Goal: Submit feedback/report problem

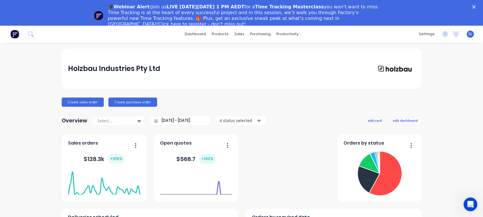
click at [477, 5] on div "🎓Webinar Alert: Join us LIVE on Thursday, October 16 at 1 PM AEDT for a Time Tr…" at bounding box center [241, 15] width 483 height 27
click at [188, 35] on link "dashboard" at bounding box center [195, 34] width 27 height 9
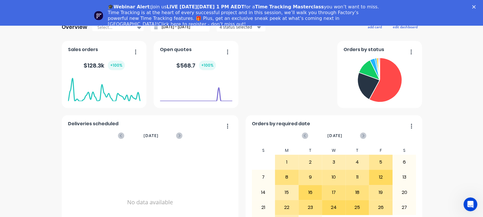
scroll to position [92, 0]
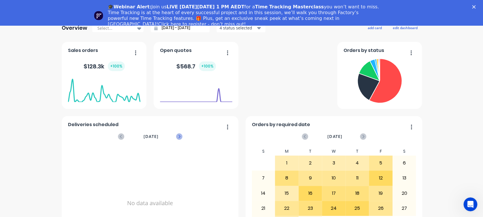
click at [176, 135] on icon at bounding box center [179, 136] width 6 height 6
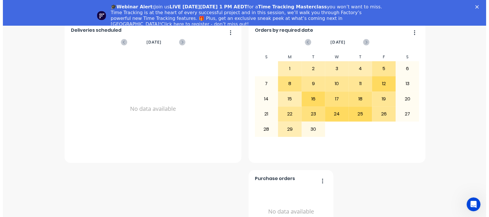
scroll to position [0, 0]
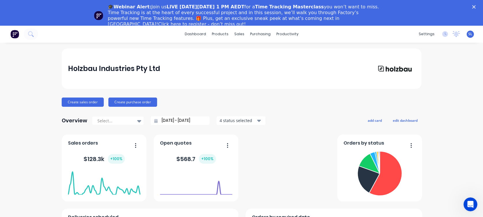
click at [475, 7] on icon "Close" at bounding box center [473, 6] width 3 height 3
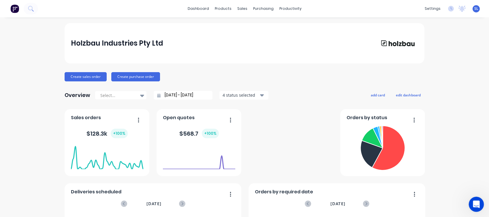
click at [474, 201] on icon "Open Intercom Messenger" at bounding box center [475, 203] width 10 height 10
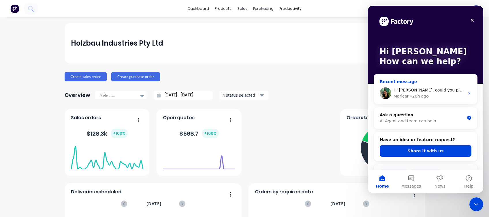
click at [425, 98] on div "Maricar • 20h ago" at bounding box center [428, 96] width 71 height 6
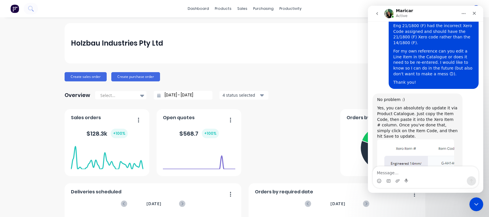
scroll to position [1469, 0]
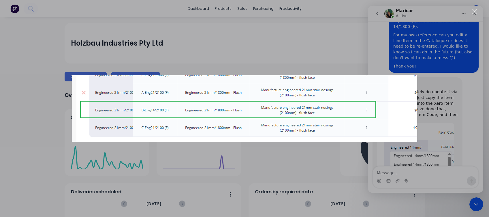
click at [426, 175] on div "Intercom messenger" at bounding box center [244, 108] width 489 height 217
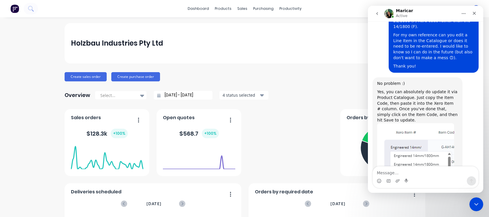
click at [426, 175] on textarea "Message…" at bounding box center [424, 171] width 105 height 10
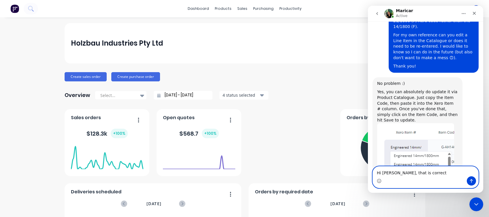
type textarea "Hi [PERSON_NAME], that is correct."
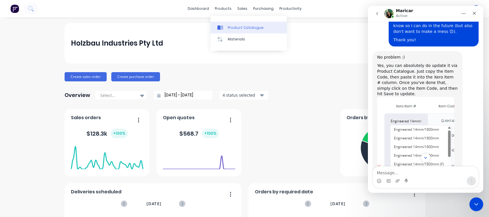
scroll to position [1538, 0]
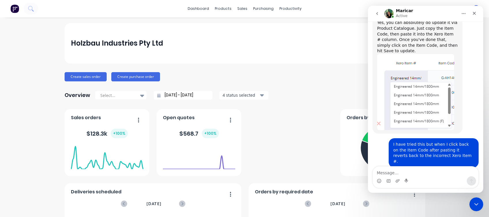
click at [428, 169] on textarea "Message…" at bounding box center [424, 171] width 105 height 10
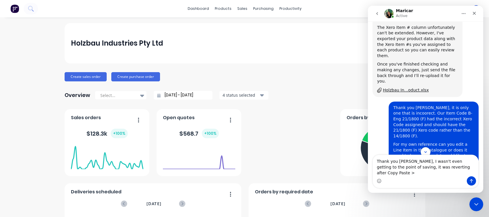
scroll to position [1360, 0]
click at [448, 175] on textarea "Thank you [PERSON_NAME], I wasn't even getting to the point of saving, it was r…" at bounding box center [424, 165] width 105 height 21
click at [476, 173] on textarea "Thank you [PERSON_NAME], I wasn't even getting to the point of saving, it was r…" at bounding box center [424, 165] width 105 height 21
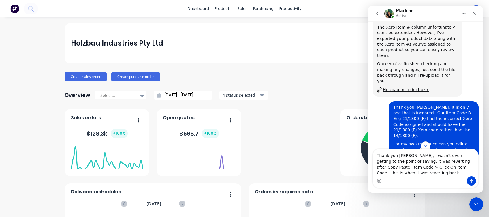
click at [467, 172] on textarea "Thank you [PERSON_NAME], I wasn't even getting to the point of saving, it was r…" at bounding box center [424, 162] width 105 height 27
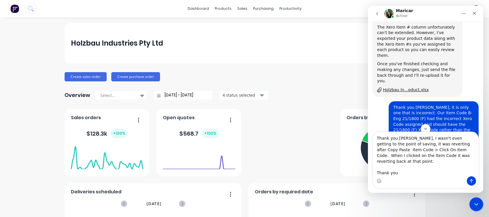
type textarea "Thank you [PERSON_NAME], I wasn't even getting to the point of saving, it was r…"
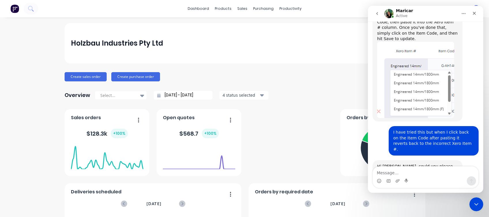
scroll to position [1576, 0]
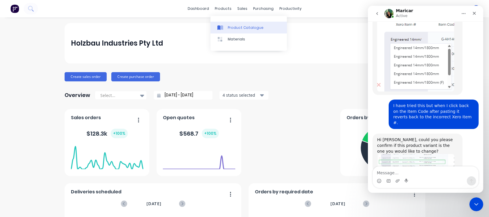
click at [233, 26] on div "Product Catalogue" at bounding box center [246, 27] width 36 height 5
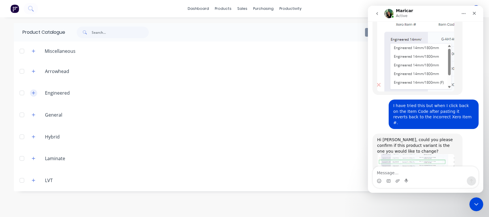
click at [36, 92] on button "button" at bounding box center [33, 92] width 7 height 7
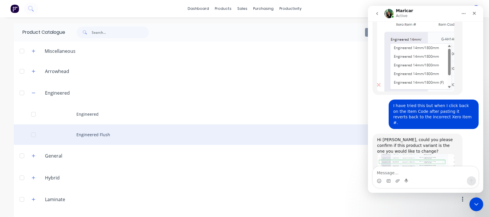
click at [73, 135] on div "Engineered Flush" at bounding box center [244, 134] width 461 height 20
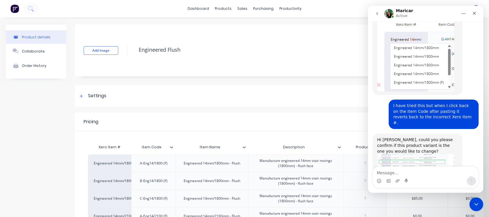
type textarea "x"
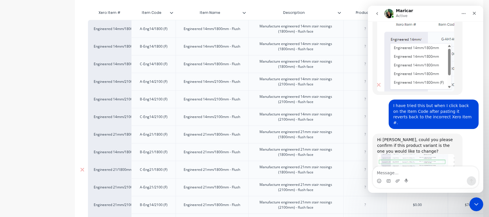
scroll to position [196, 0]
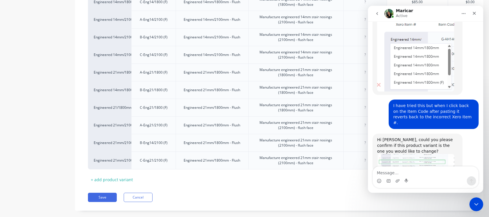
click at [450, 179] on div "Intercom messenger" at bounding box center [424, 180] width 105 height 9
click at [398, 173] on textarea "Message…" at bounding box center [424, 171] width 105 height 10
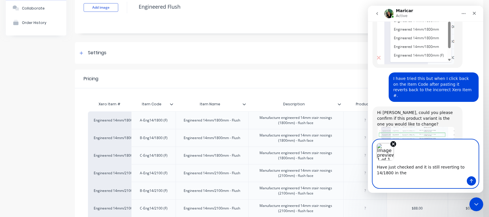
scroll to position [42, 0]
type textarea "Have just checked and it is still reverting to 14/1800 in the Xero Item # colum…"
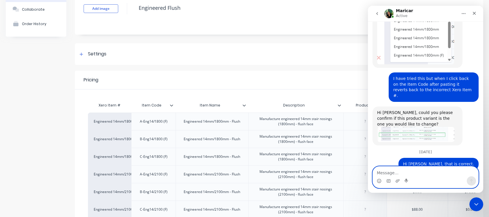
scroll to position [1628, 0]
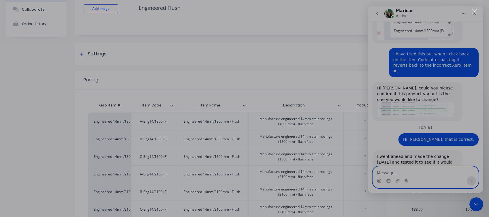
scroll to position [0, 0]
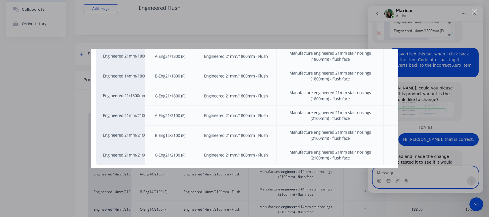
click at [221, 33] on div "Intercom messenger" at bounding box center [244, 108] width 489 height 217
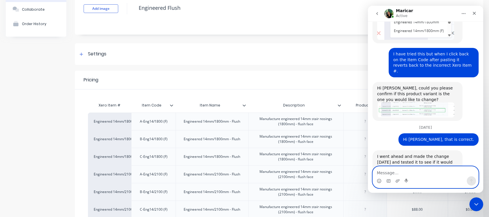
type textarea "x"
click at [394, 172] on textarea "Message…" at bounding box center [424, 171] width 105 height 10
type textarea "Second row."
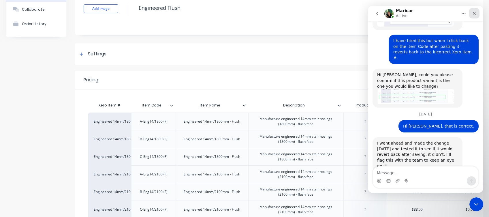
click at [474, 12] on icon "Close" at bounding box center [474, 13] width 5 height 5
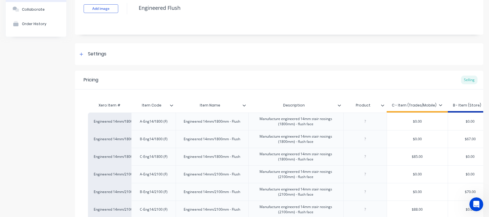
click at [367, 77] on div "Pricing Selling" at bounding box center [279, 80] width 408 height 19
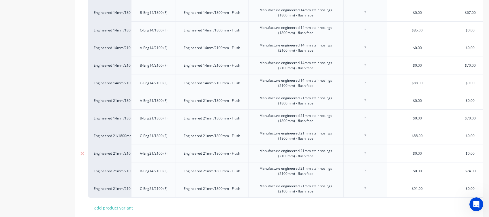
scroll to position [180, 0]
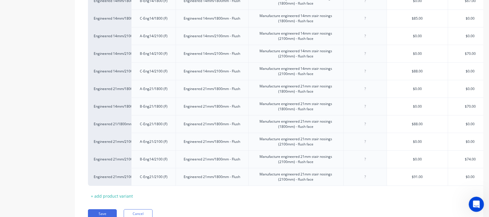
click at [473, 203] on icon "Open Intercom Messenger" at bounding box center [475, 203] width 10 height 10
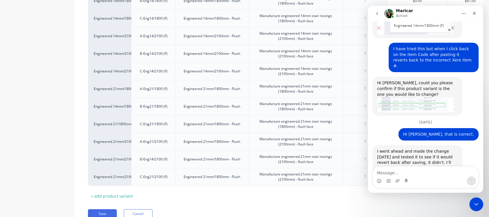
scroll to position [1641, 0]
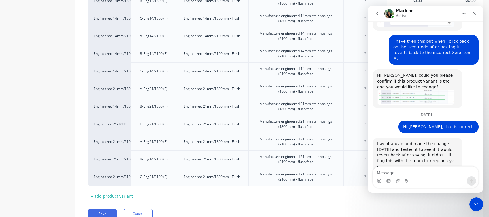
click at [71, 97] on div "Product details Collaborate Order History Add image Engineered Flush Settings P…" at bounding box center [244, 40] width 477 height 391
click at [476, 14] on icon "Close" at bounding box center [474, 13] width 5 height 5
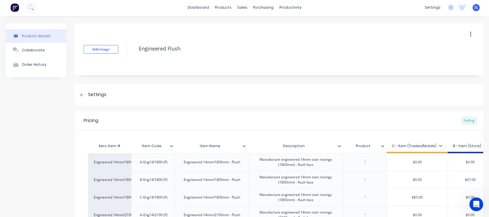
scroll to position [0, 0]
click at [470, 33] on icon "button" at bounding box center [470, 35] width 1 height 6
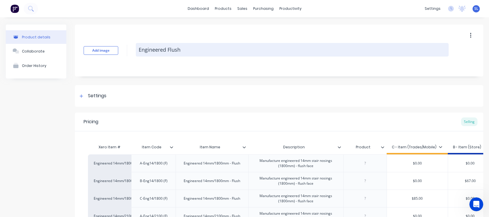
click at [347, 46] on textarea "Engineered Flush" at bounding box center [292, 50] width 313 height 14
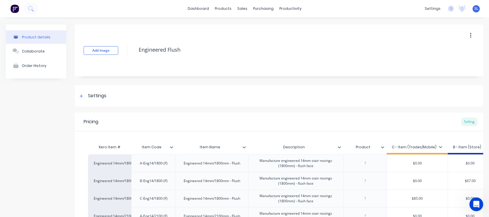
type textarea "x"
click at [322, 81] on div "Add image Engineered Flush Settings Product Options I buy this item I sell this…" at bounding box center [279, 219] width 408 height 391
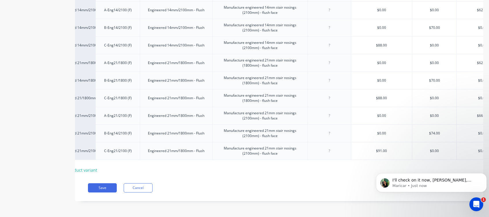
scroll to position [0, 36]
click at [434, 180] on span "I'll check on it now, [PERSON_NAME], thanks for letting me know." at bounding box center [431, 182] width 79 height 10
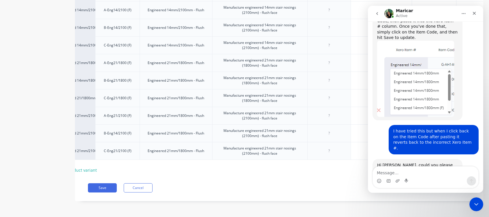
scroll to position [1673, 0]
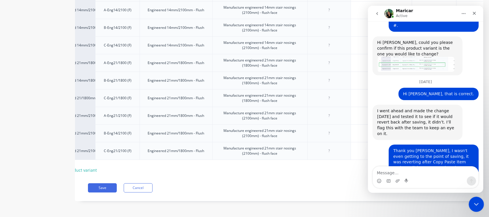
click at [478, 203] on icon "Close Intercom Messenger" at bounding box center [475, 203] width 7 height 7
